Goal: Check status: Check status

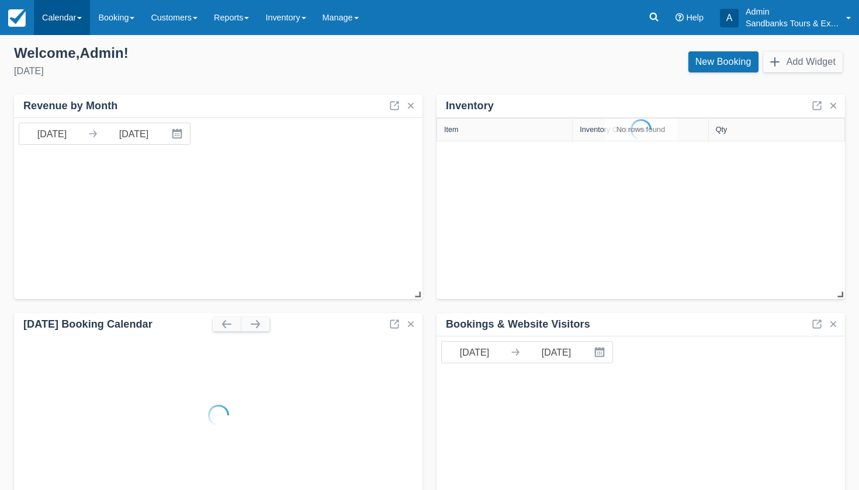
click at [60, 20] on link "Calendar" at bounding box center [62, 17] width 56 height 35
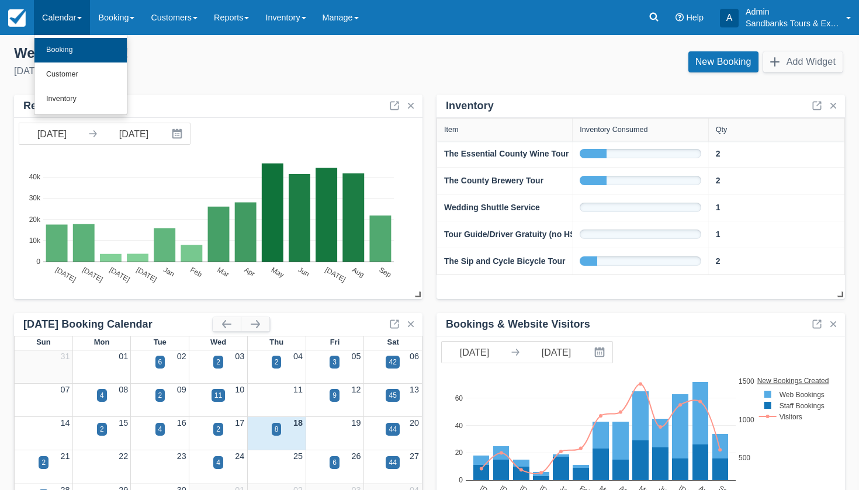
click at [63, 48] on link "Booking" at bounding box center [80, 50] width 92 height 25
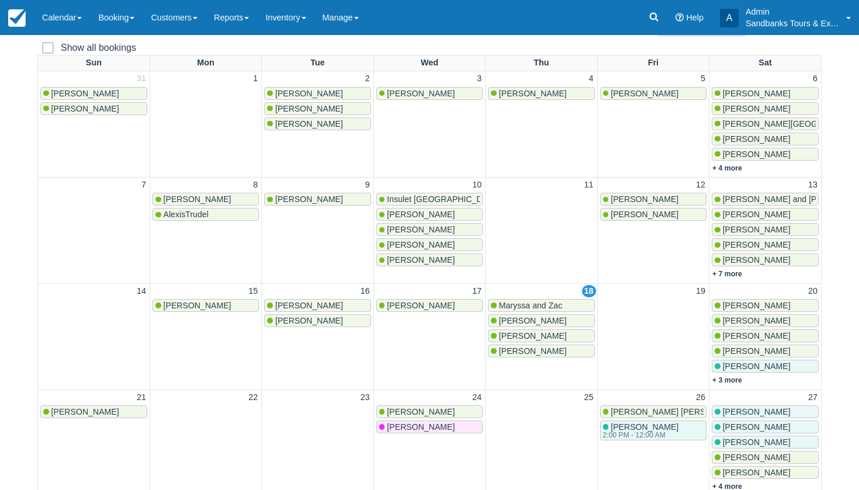
scroll to position [137, 0]
click at [721, 378] on link "+ 3 more" at bounding box center [727, 380] width 30 height 8
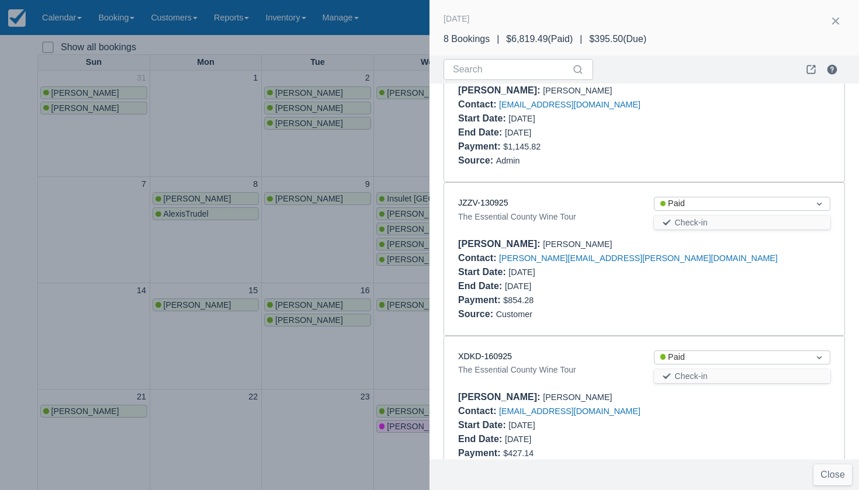
scroll to position [850, 0]
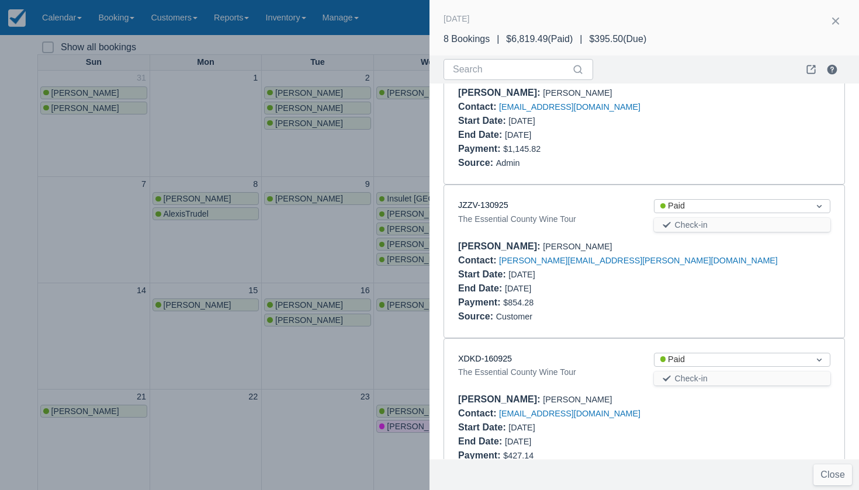
click at [335, 377] on div at bounding box center [429, 245] width 859 height 490
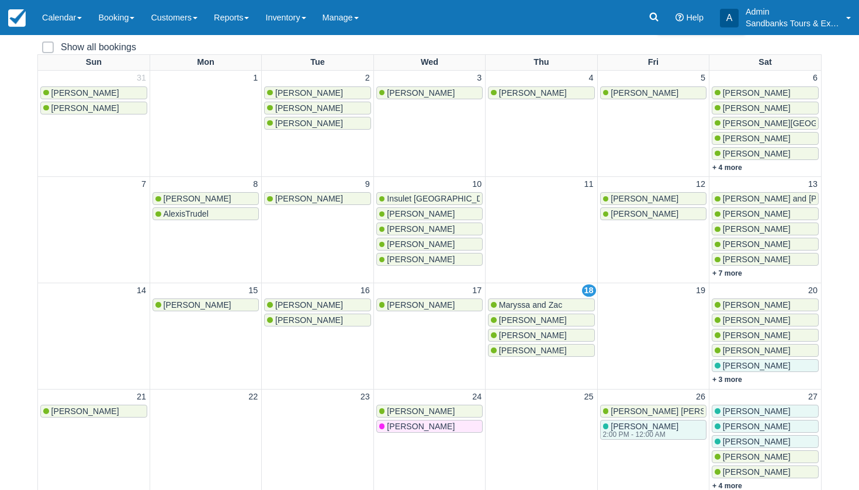
scroll to position [193, 0]
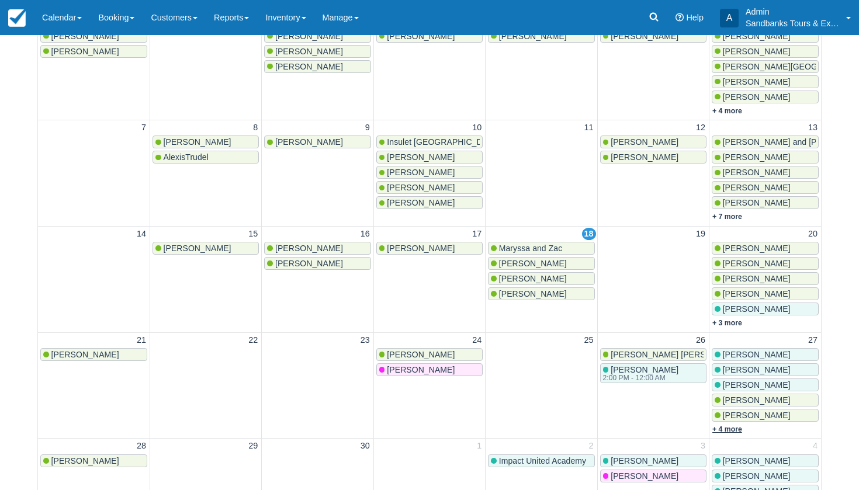
click at [721, 426] on link "+ 4 more" at bounding box center [727, 429] width 30 height 8
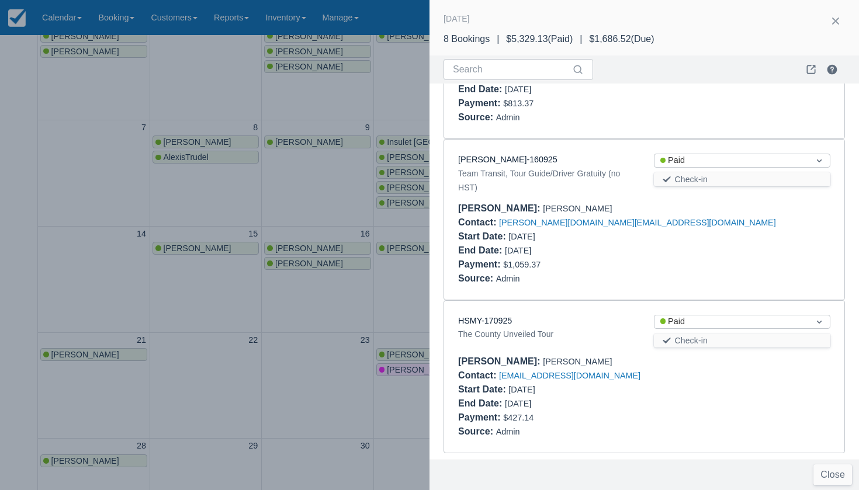
scroll to position [888, 0]
click at [496, 321] on link "HSMY-170925" at bounding box center [485, 321] width 54 height 9
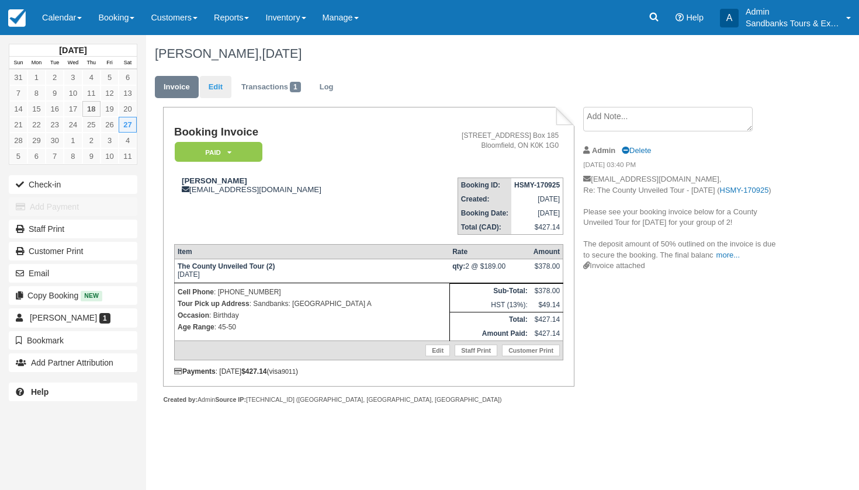
click at [217, 88] on link "Edit" at bounding box center [216, 87] width 32 height 23
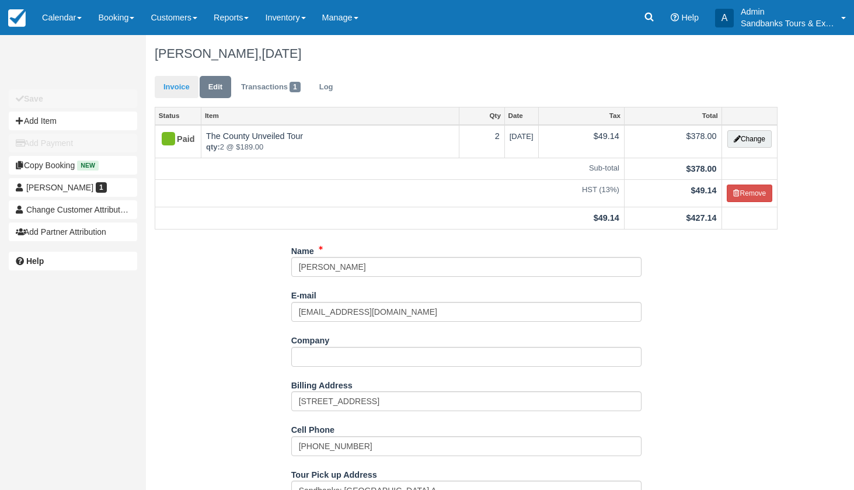
click at [178, 97] on link "Invoice" at bounding box center [177, 87] width 44 height 23
